Goal: Transaction & Acquisition: Purchase product/service

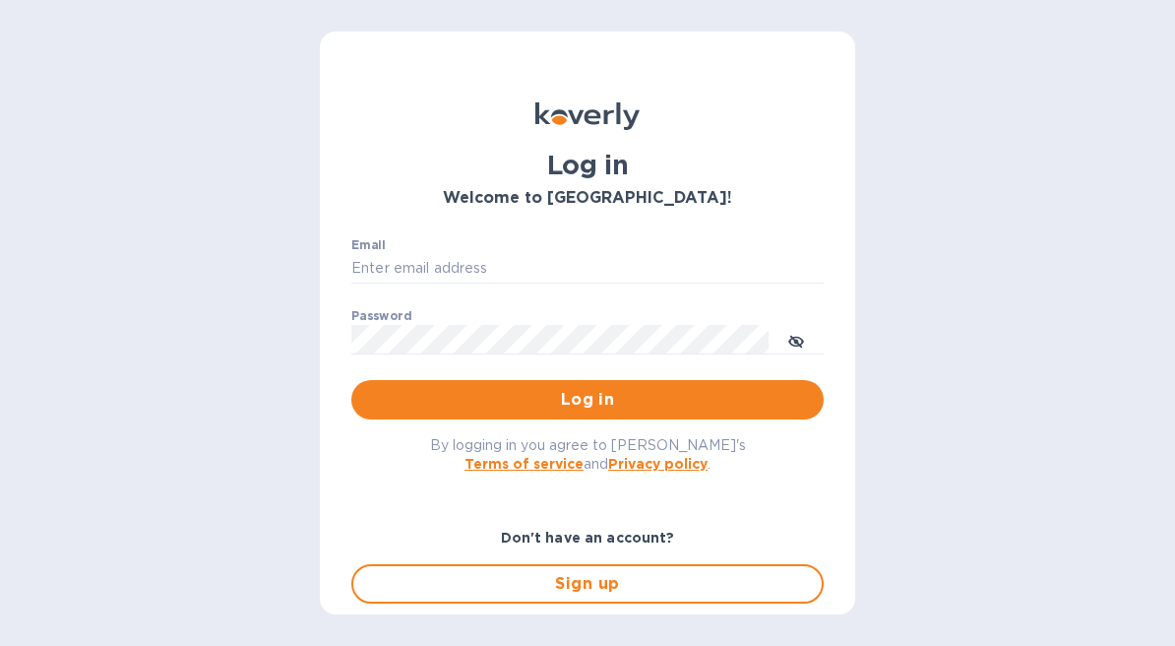
type input "[EMAIL_ADDRESS][DOMAIN_NAME]"
drag, startPoint x: 0, startPoint y: 0, endPoint x: 526, endPoint y: 252, distance: 582.8
click at [526, 252] on div "Email [EMAIL_ADDRESS][DOMAIN_NAME] ​" at bounding box center [587, 273] width 472 height 71
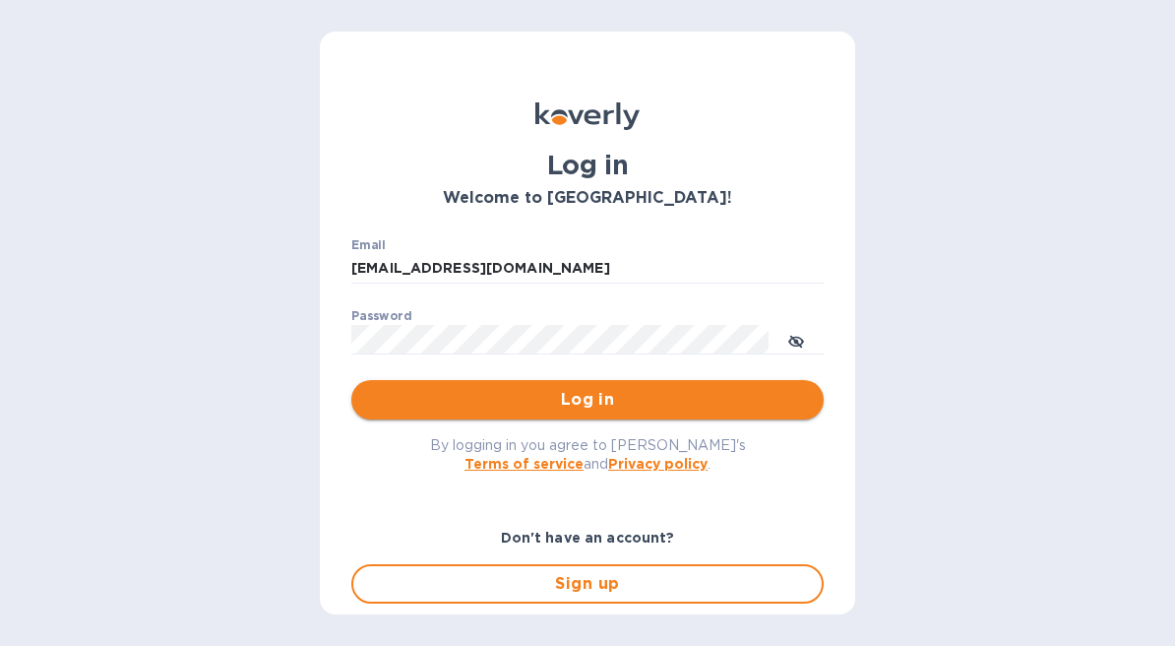
click at [568, 394] on span "Log in" at bounding box center [587, 400] width 441 height 24
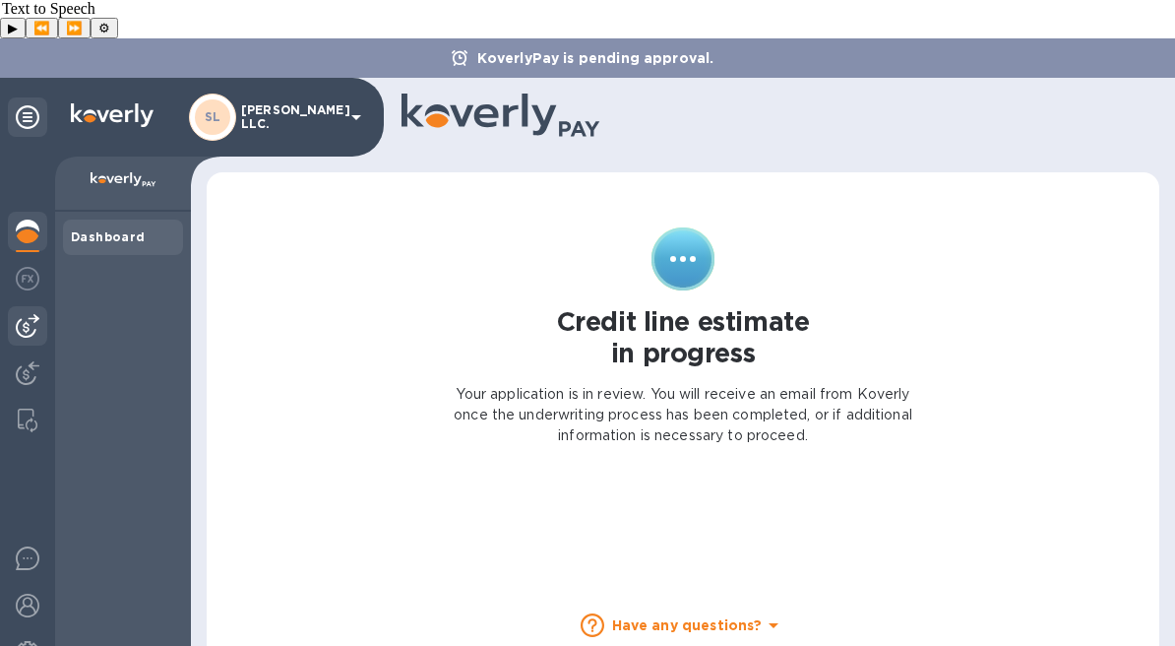
click at [33, 314] on img at bounding box center [28, 326] width 24 height 24
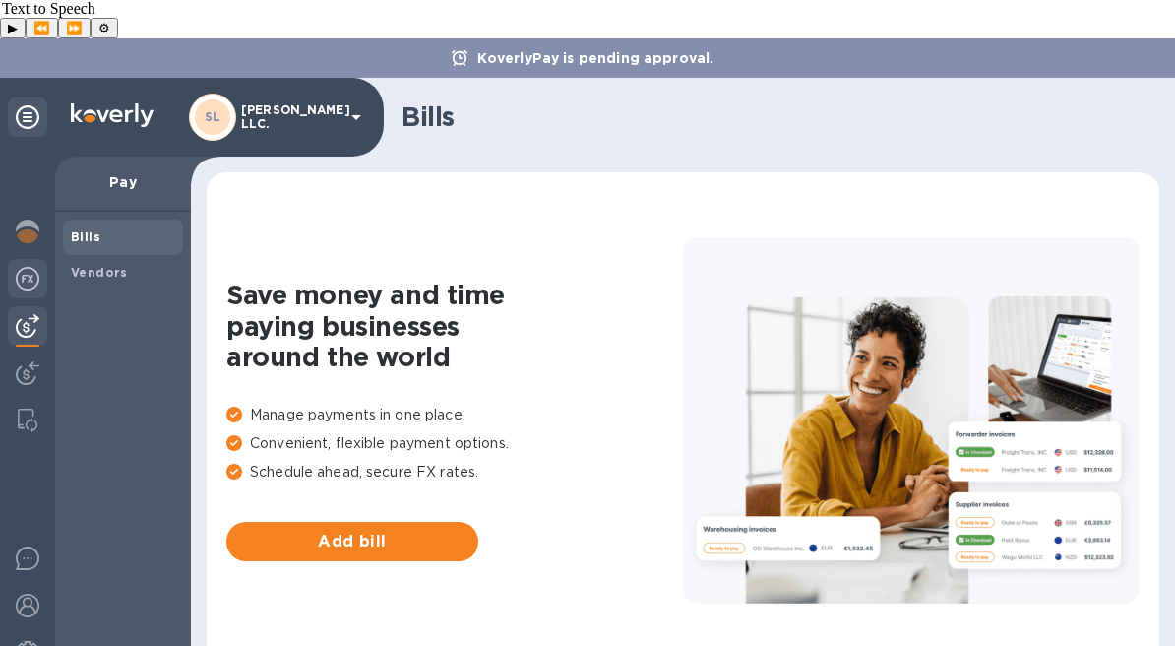
click at [14, 259] on div at bounding box center [27, 280] width 39 height 43
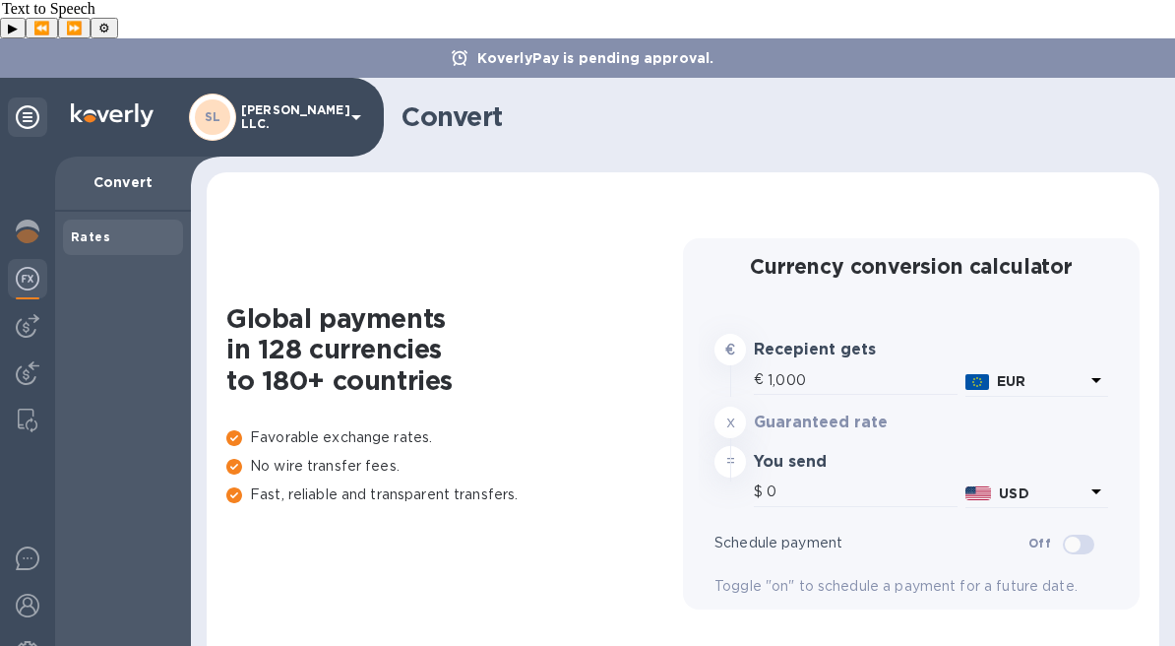
type input "1,171.7"
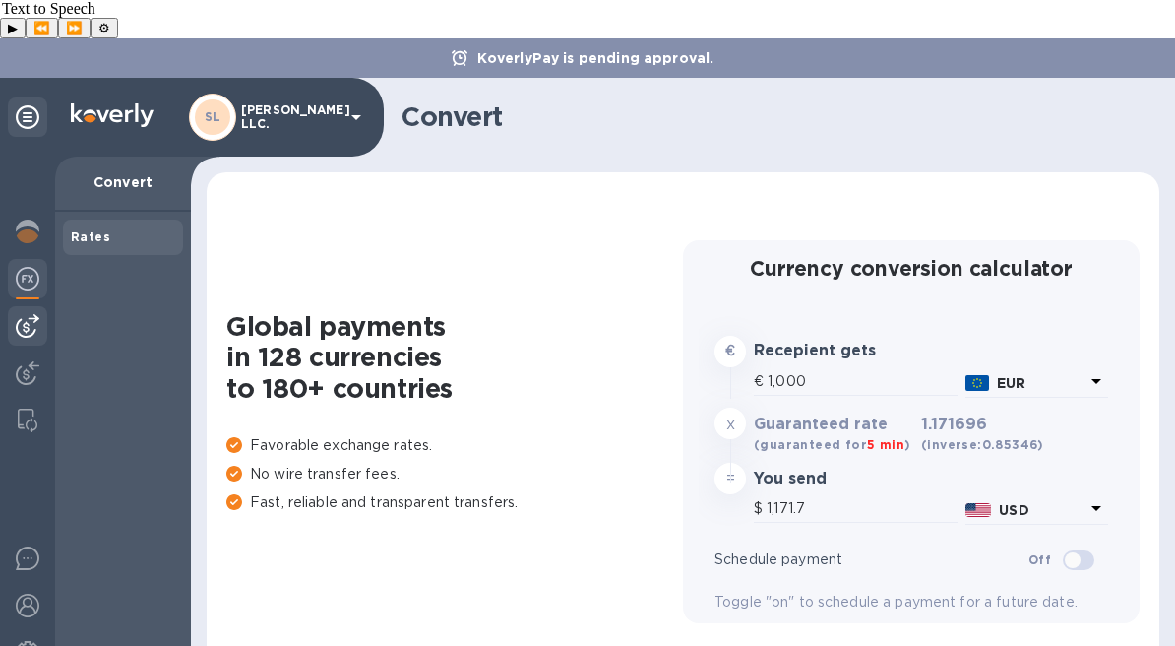
click at [44, 306] on div at bounding box center [27, 325] width 39 height 39
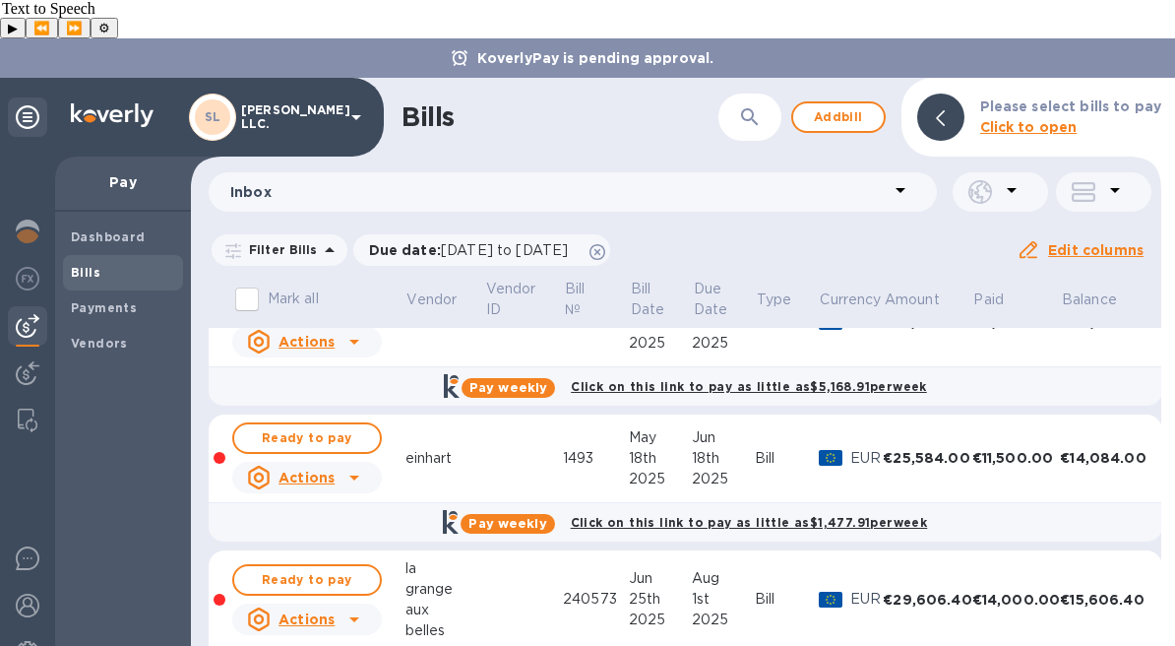
scroll to position [241, 0]
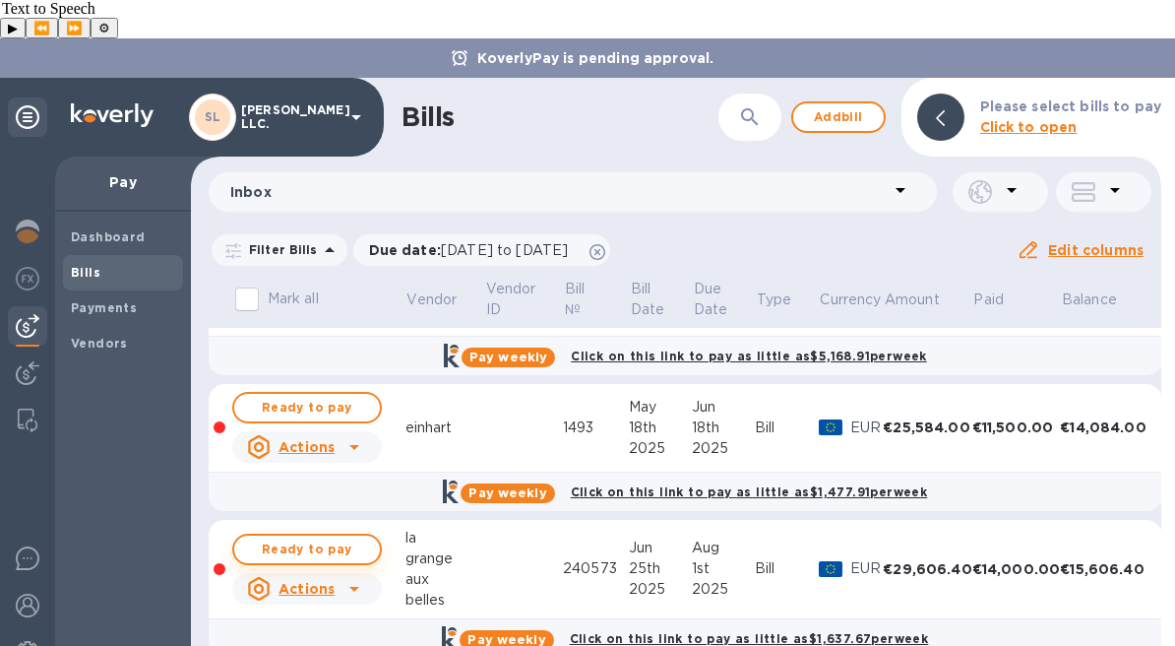
click at [345, 537] on span "Ready to pay" at bounding box center [307, 549] width 114 height 24
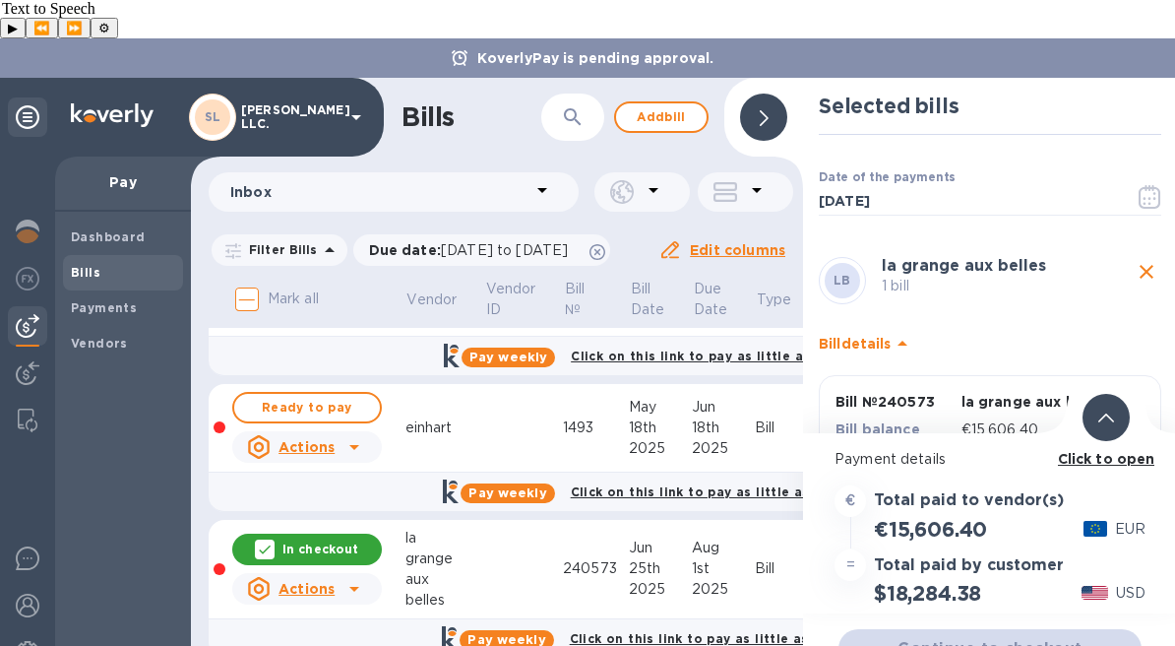
scroll to position [73, 0]
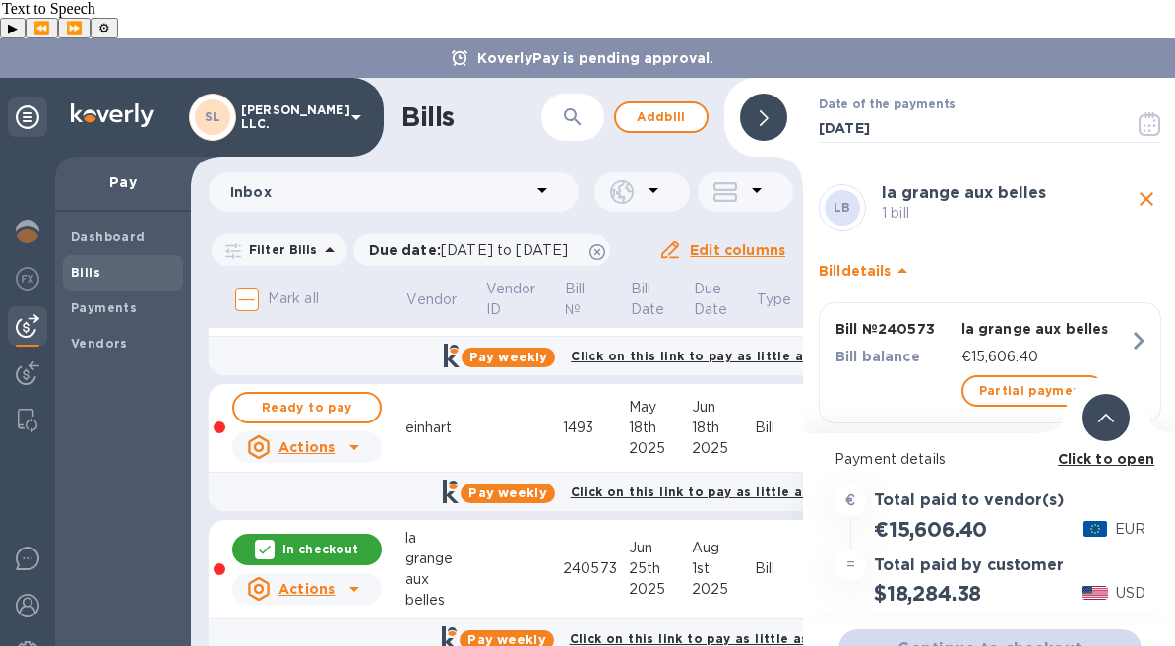
click at [969, 319] on p "la grange aux belles" at bounding box center [1045, 329] width 167 height 20
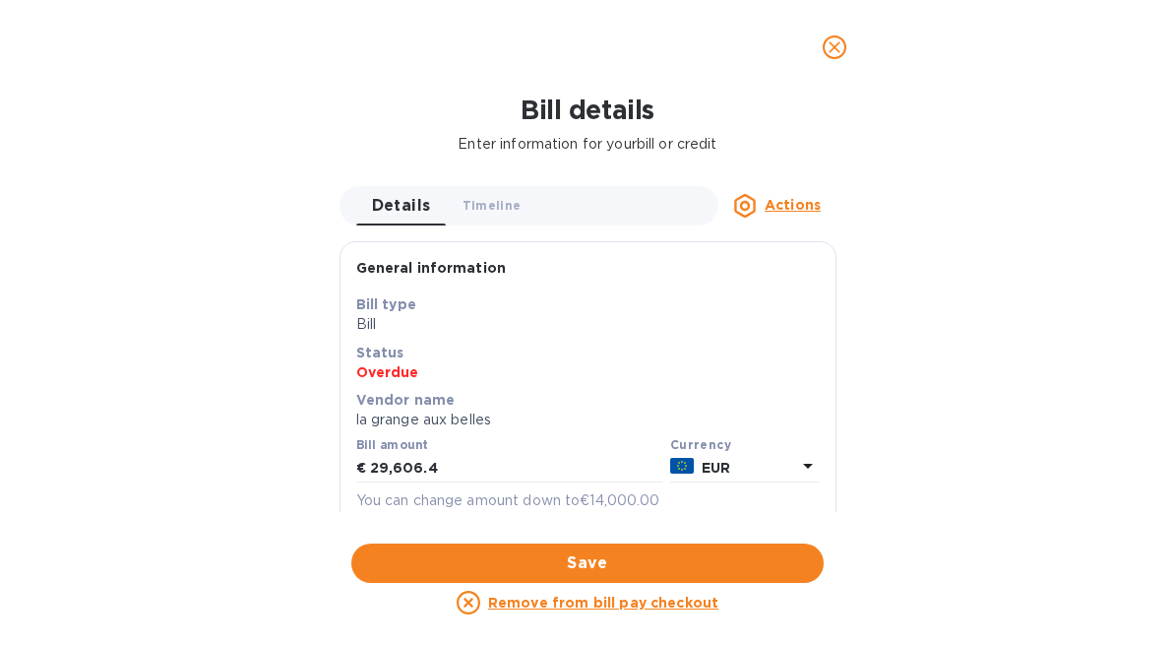
click at [838, 74] on div at bounding box center [587, 47] width 1175 height 94
click at [839, 59] on button "close" at bounding box center [834, 47] width 47 height 47
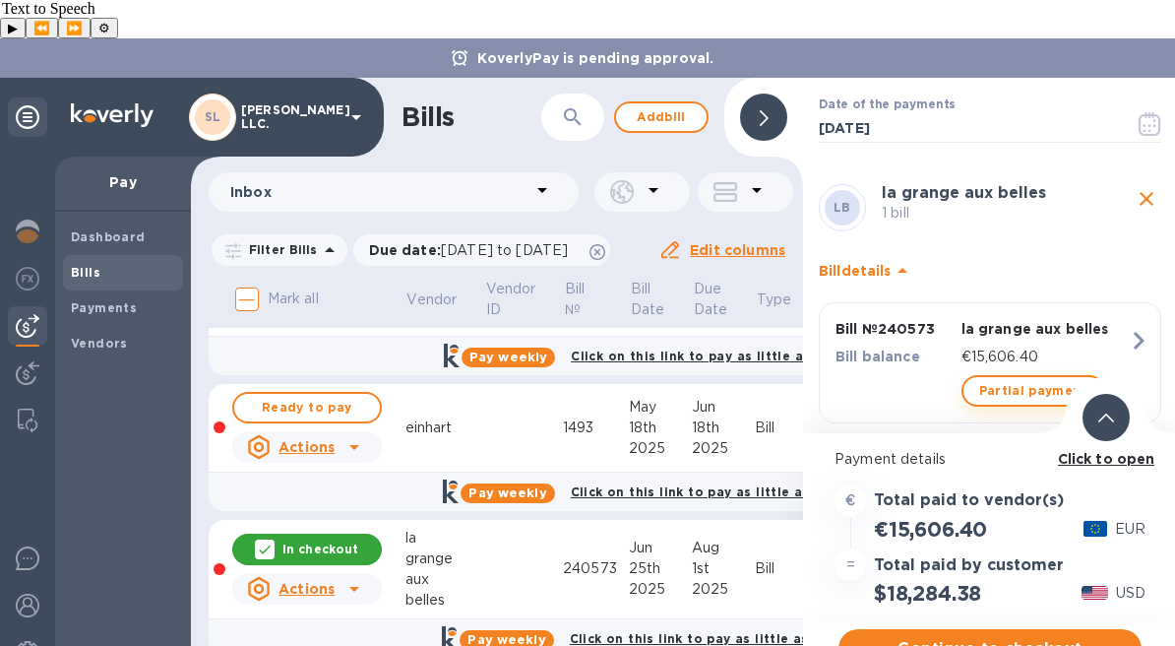
click at [1021, 379] on span "Partial payment" at bounding box center [1033, 391] width 108 height 24
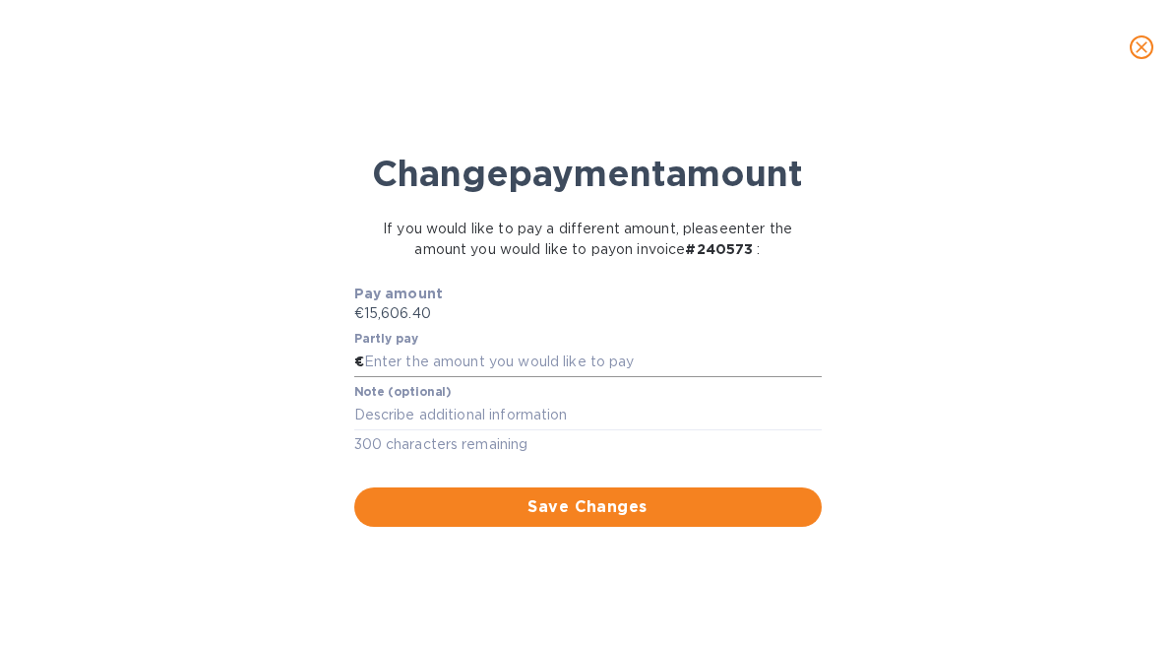
click at [650, 377] on input "text" at bounding box center [593, 362] width 458 height 30
type input "2,500"
click at [652, 519] on span "Save Changes" at bounding box center [588, 507] width 436 height 24
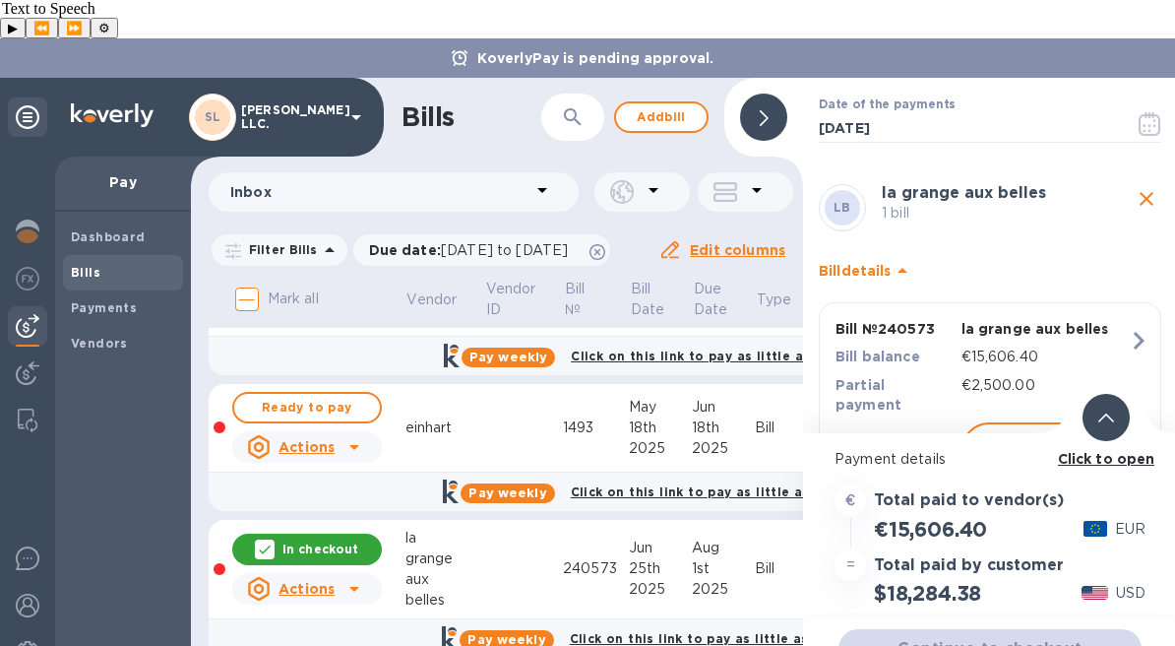
scroll to position [98, 0]
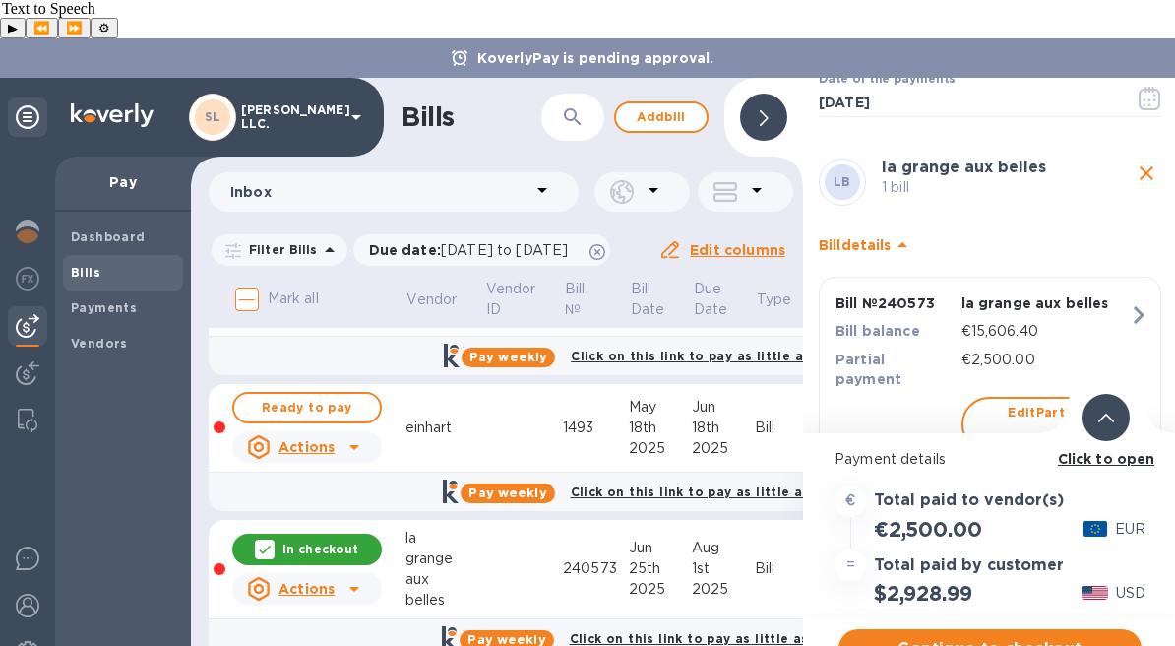
click at [1075, 451] on b "Click to open" at bounding box center [1106, 459] width 97 height 16
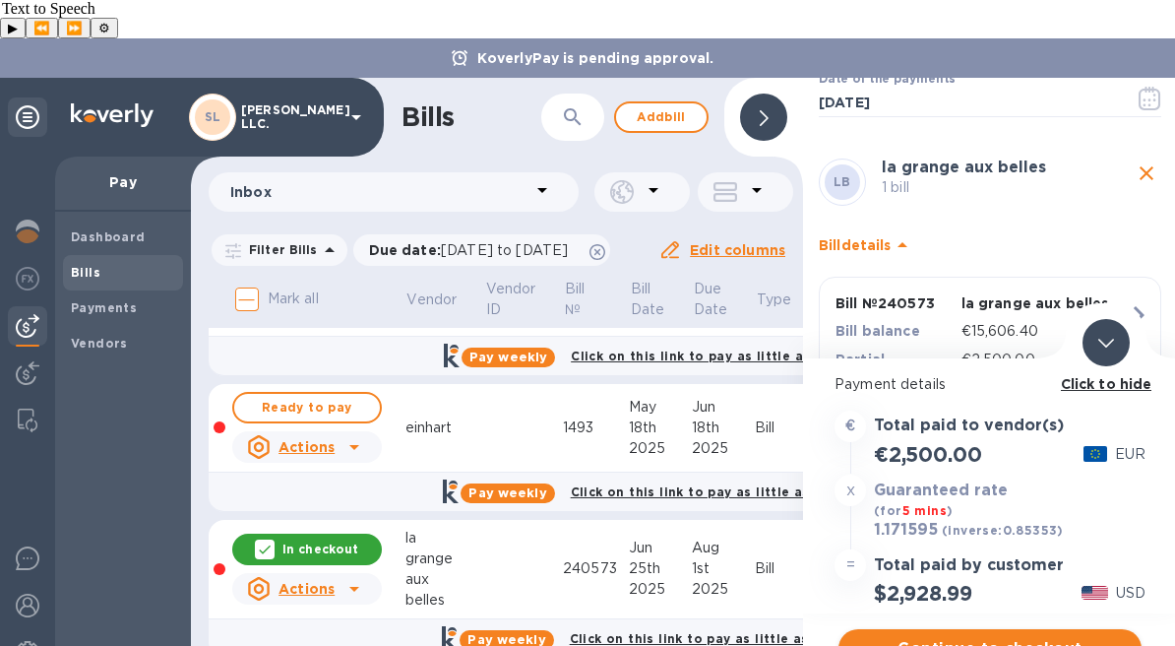
click at [992, 637] on span "Continue to checkout" at bounding box center [990, 649] width 272 height 24
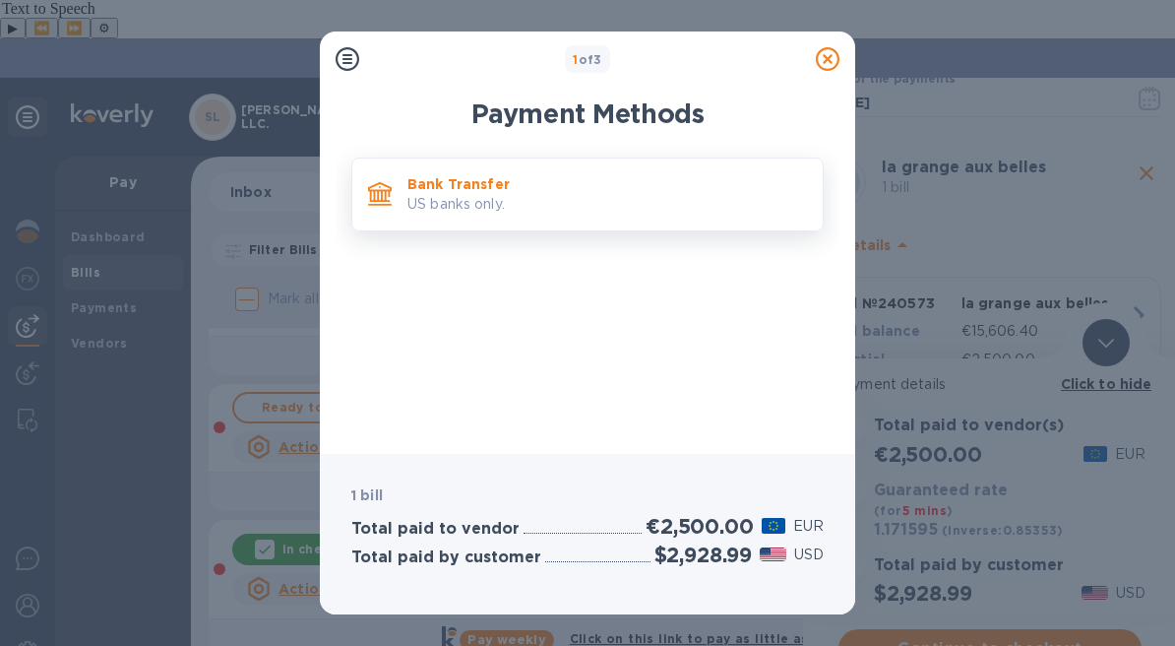
click at [593, 164] on div "Bank Transfer US banks only." at bounding box center [587, 194] width 472 height 74
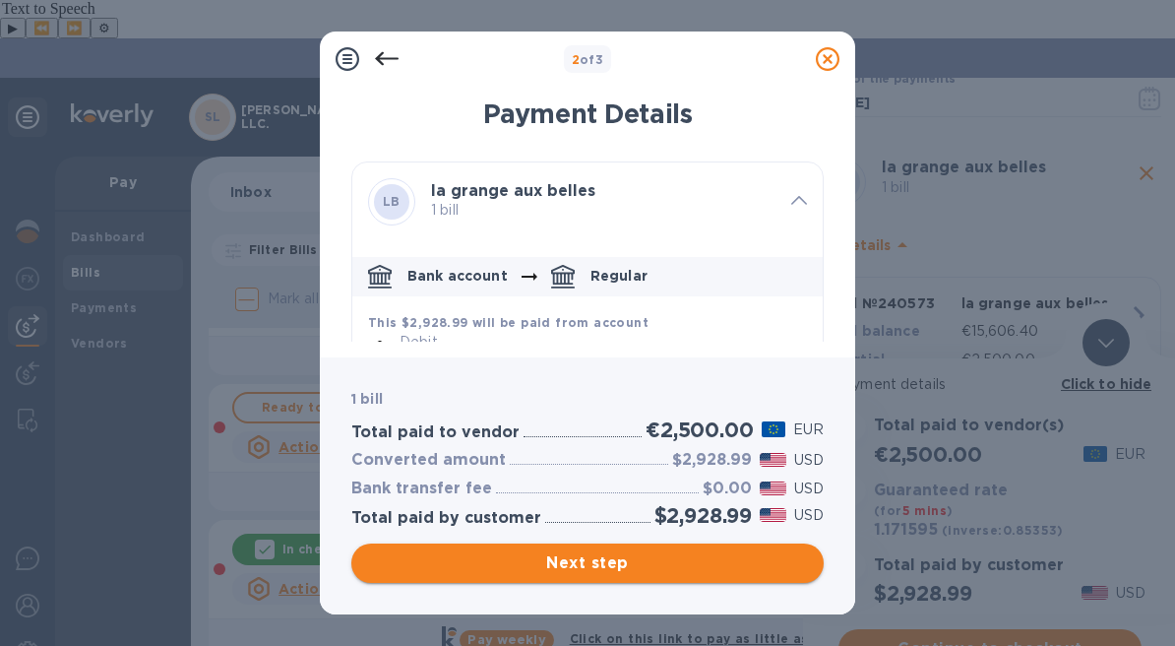
click at [652, 574] on span "Next step" at bounding box center [587, 563] width 441 height 24
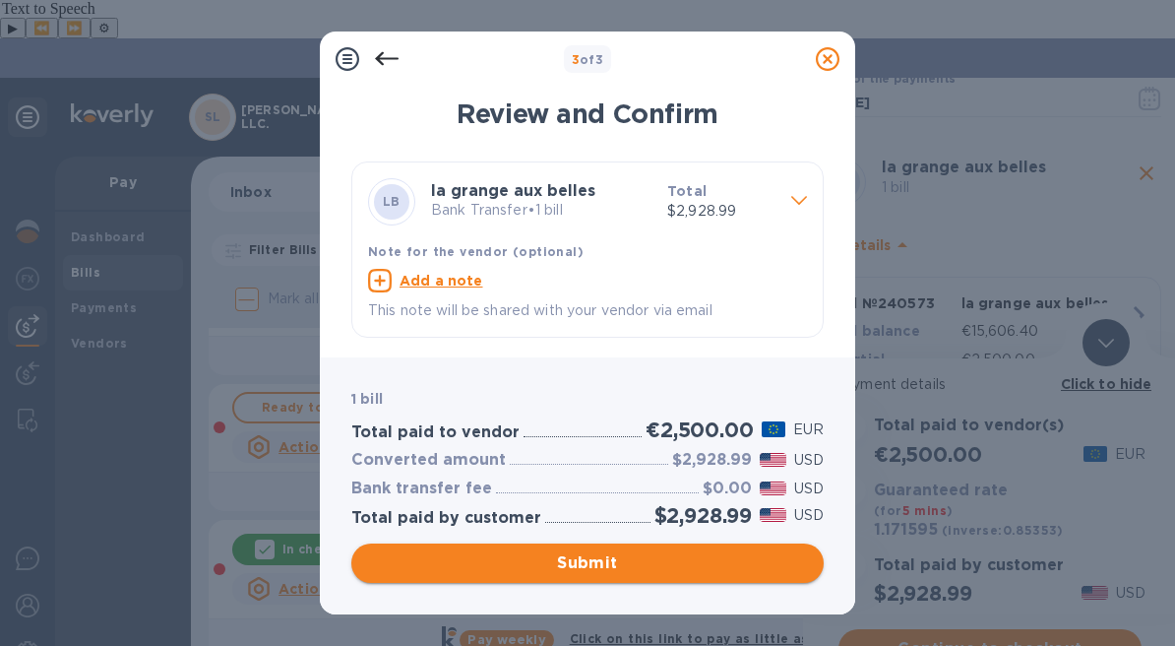
click at [629, 554] on span "Submit" at bounding box center [587, 563] width 441 height 24
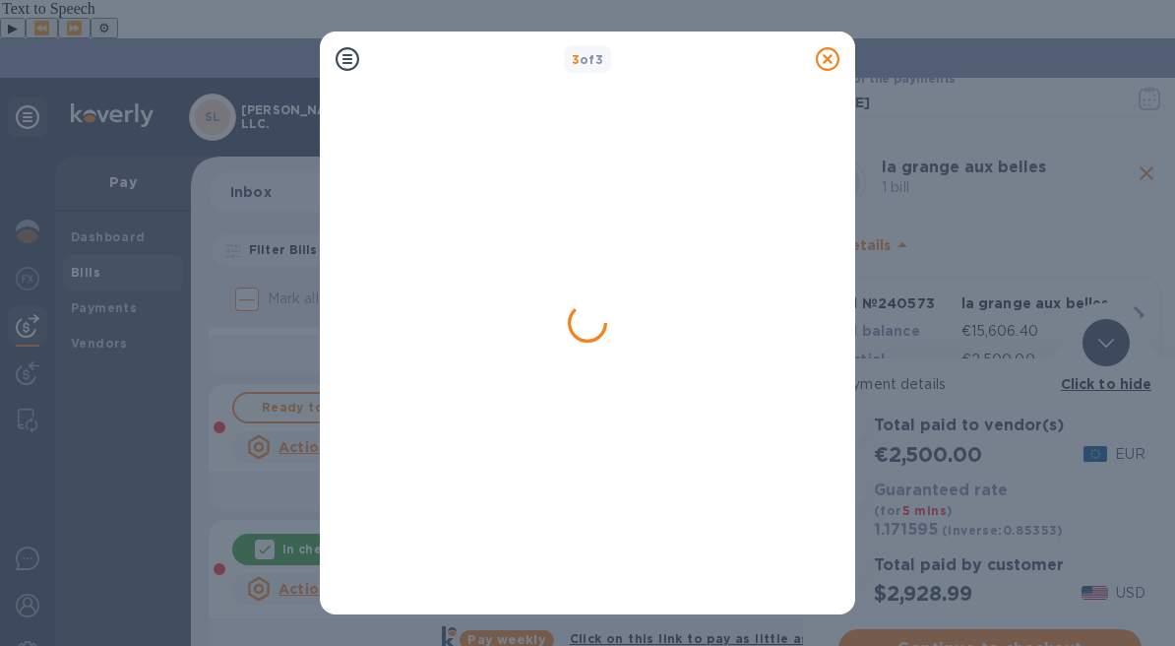
scroll to position [0, 0]
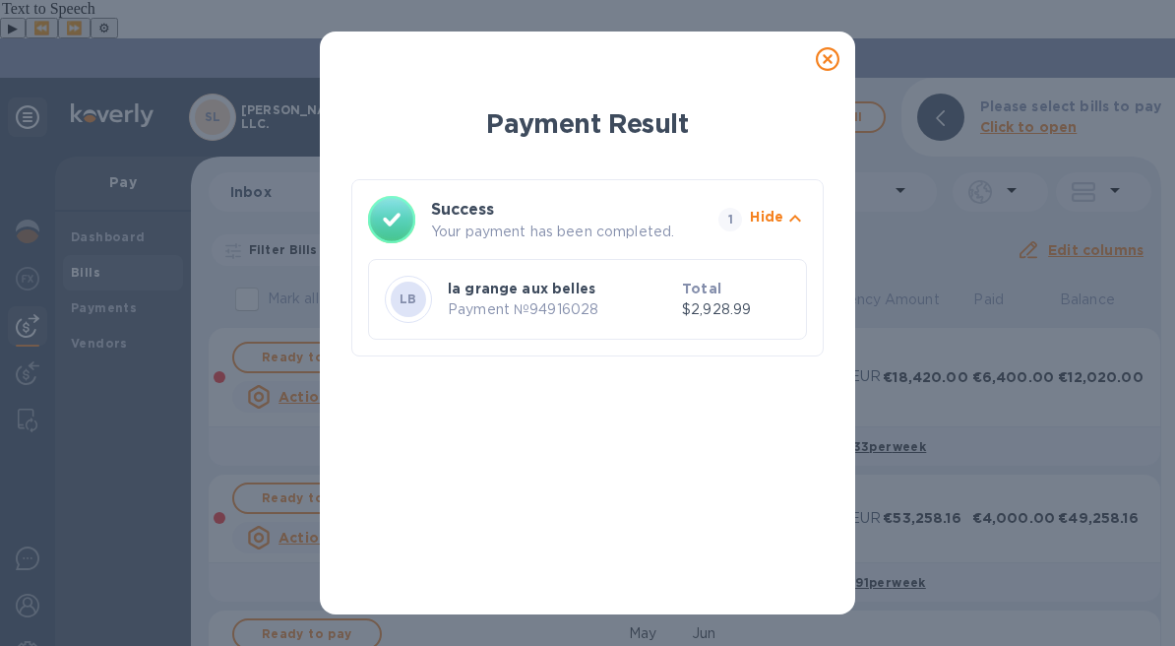
click at [825, 64] on icon at bounding box center [828, 59] width 24 height 24
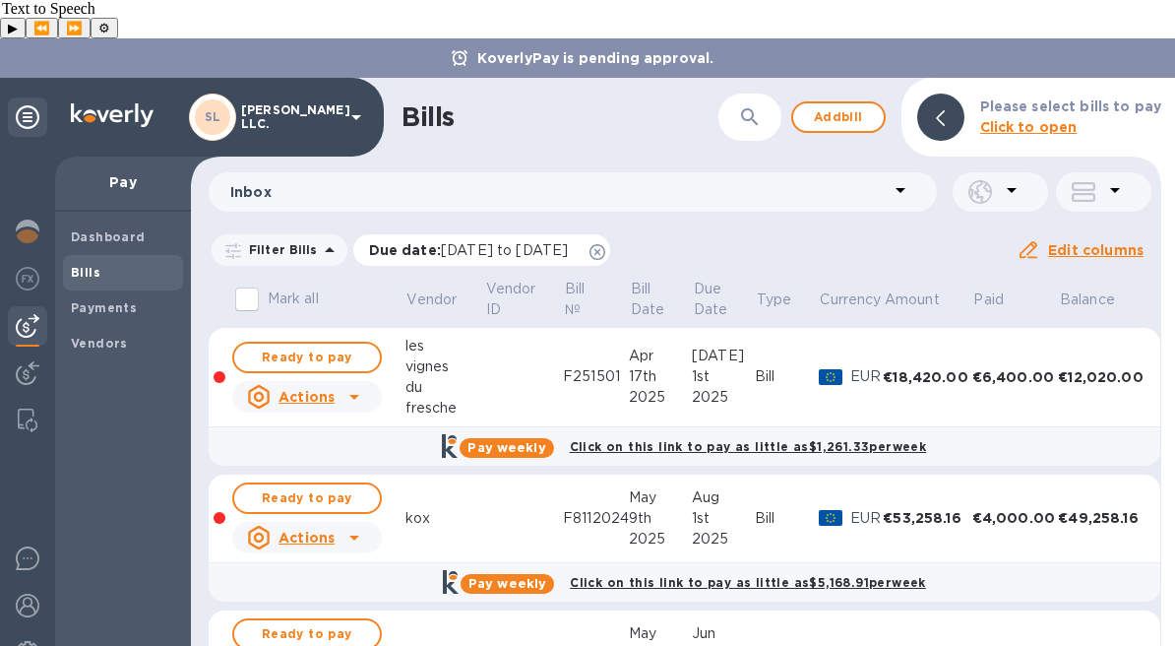
click at [605, 244] on icon at bounding box center [598, 252] width 16 height 16
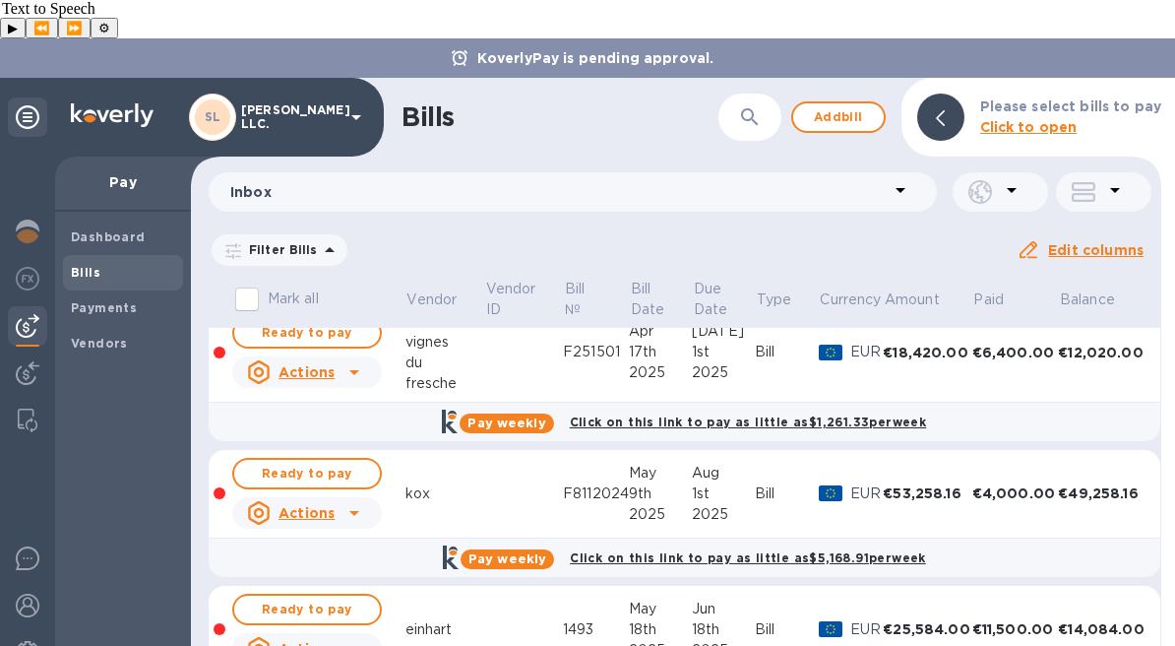
scroll to position [16, 0]
